Goal: Communication & Community: Answer question/provide support

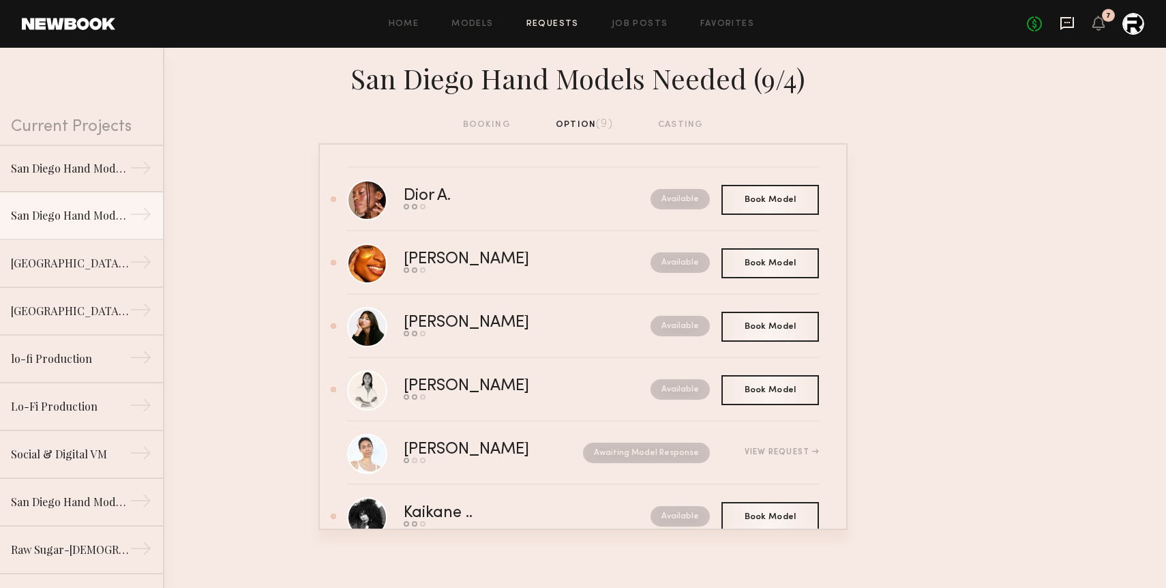
click at [1066, 28] on icon at bounding box center [1068, 23] width 14 height 13
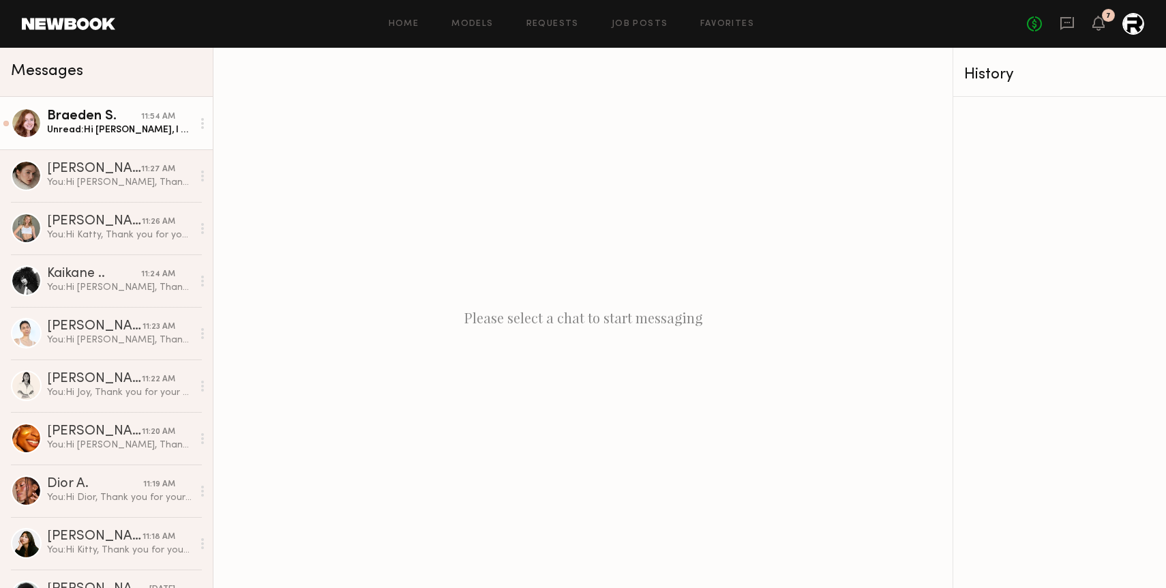
click at [142, 134] on div "Unread: Hi [PERSON_NAME], I would be thrilled to get to work on this with you a…" at bounding box center [119, 129] width 145 height 13
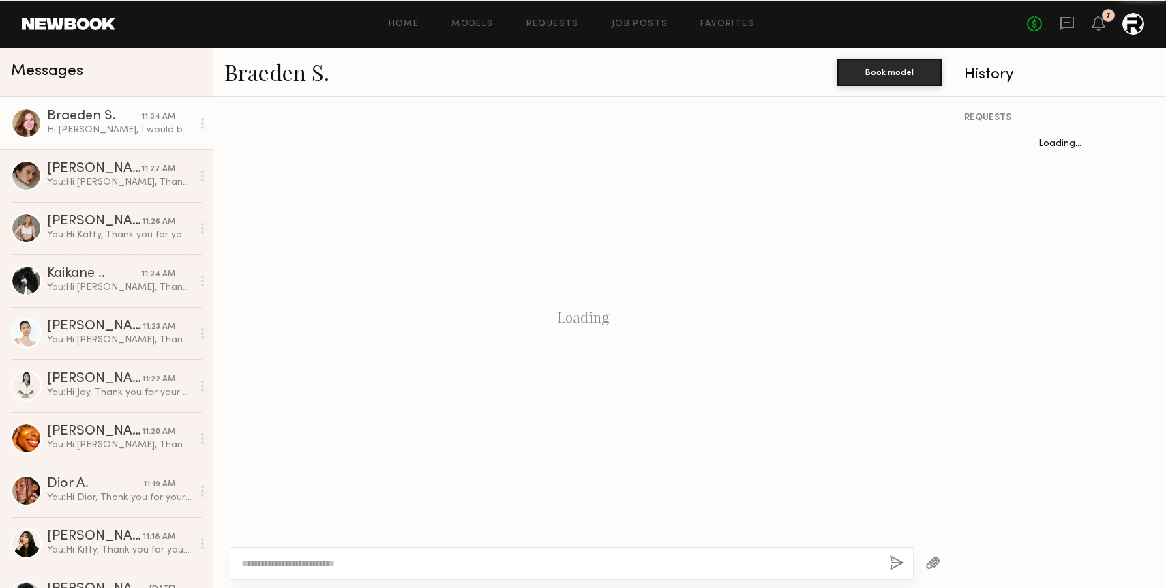
scroll to position [688, 0]
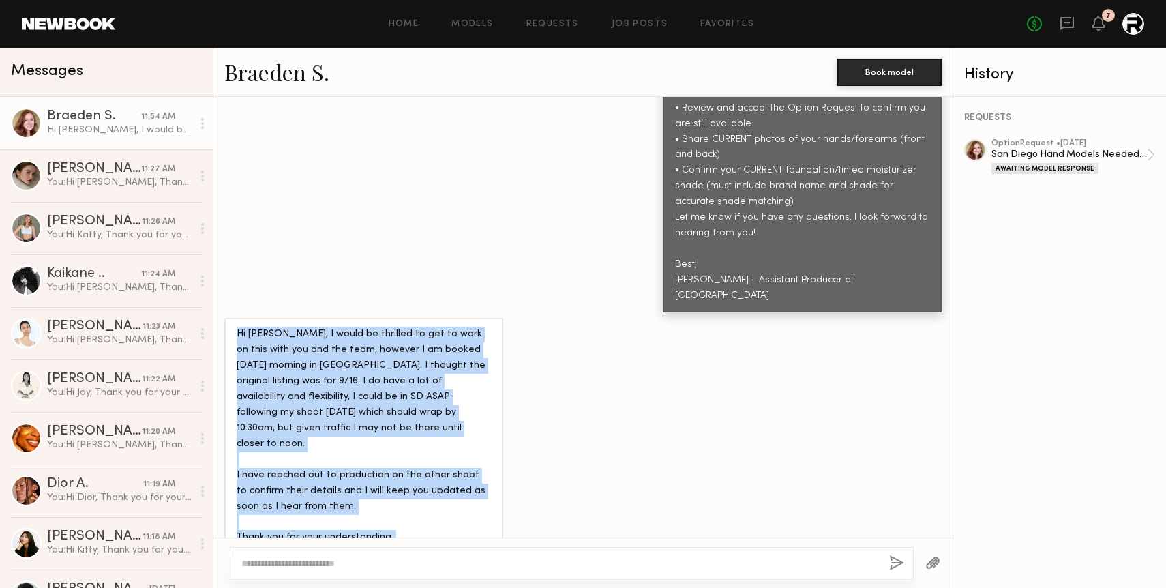
drag, startPoint x: 312, startPoint y: 509, endPoint x: 235, endPoint y: 287, distance: 234.7
click at [235, 318] on div "Hi [PERSON_NAME], I would be thrilled to get to work on this with you and the t…" at bounding box center [363, 451] width 279 height 267
copy div "Hi [PERSON_NAME], I would be thrilled to get to work on this with you and the t…"
click at [320, 327] on div "Hi [PERSON_NAME], I would be thrilled to get to work on this with you and the t…" at bounding box center [364, 452] width 254 height 250
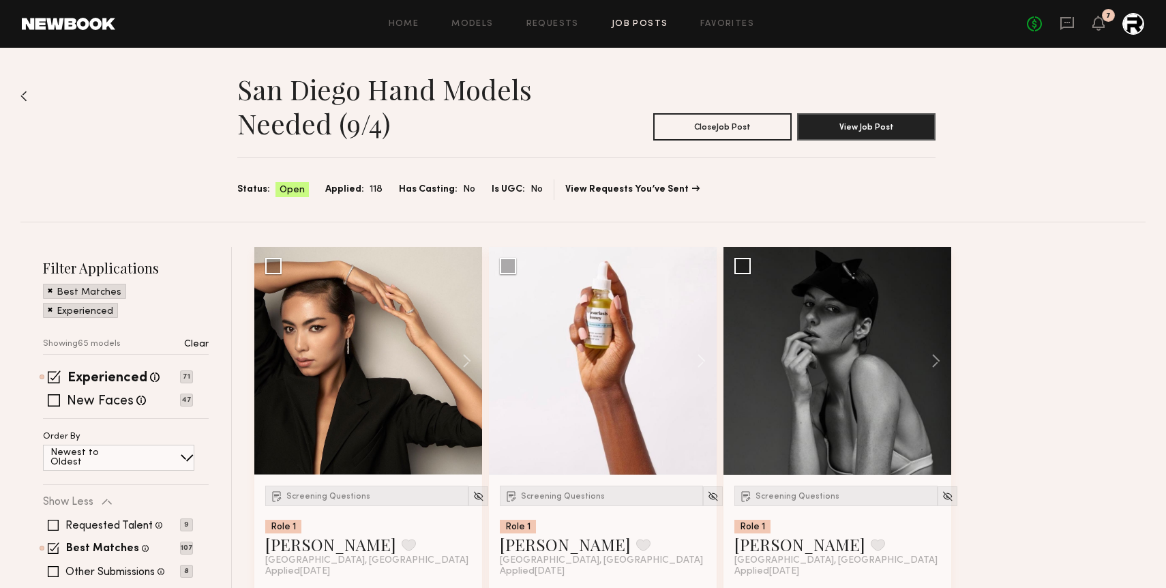
click at [353, 187] on span "Applied:" at bounding box center [344, 189] width 39 height 15
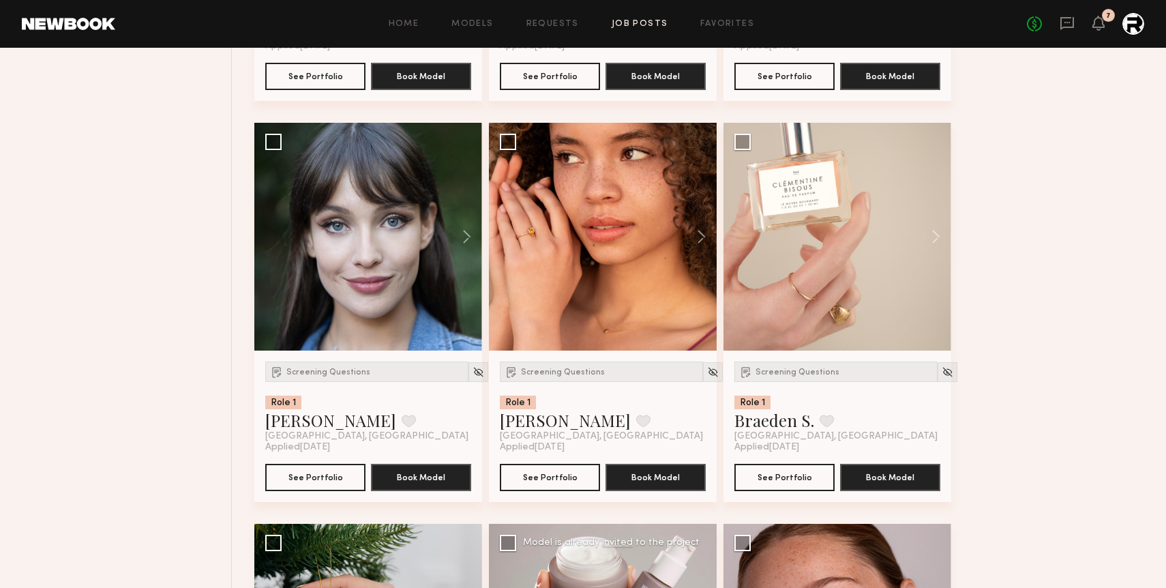
scroll to position [5322, 0]
